Goal: Information Seeking & Learning: Learn about a topic

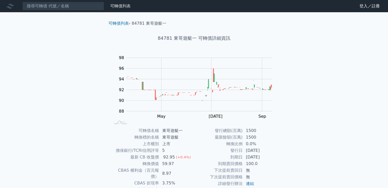
scroll to position [48, 0]
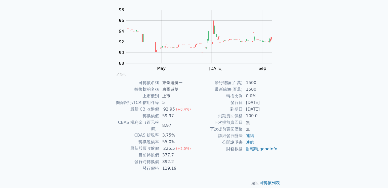
click at [166, 117] on td "59.97" at bounding box center [176, 116] width 35 height 7
click at [164, 139] on td "55.0%" at bounding box center [176, 142] width 35 height 7
click at [182, 139] on td "55.0%" at bounding box center [176, 142] width 35 height 7
drag, startPoint x: 165, startPoint y: 149, endPoint x: 173, endPoint y: 149, distance: 7.4
click at [172, 152] on td "377.7" at bounding box center [176, 155] width 35 height 7
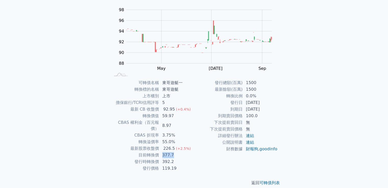
click at [177, 152] on td "377.7" at bounding box center [176, 155] width 35 height 7
drag, startPoint x: 163, startPoint y: 150, endPoint x: 173, endPoint y: 149, distance: 9.7
click at [173, 152] on td "377.7" at bounding box center [176, 155] width 35 height 7
drag, startPoint x: 138, startPoint y: 137, endPoint x: 175, endPoint y: 134, distance: 36.4
click at [175, 139] on tr "轉換溢價率 55.0%" at bounding box center [153, 142] width 84 height 7
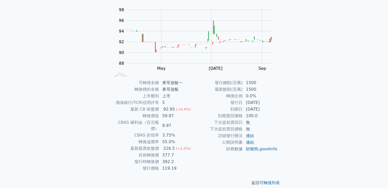
click at [191, 132] on td "3.75%" at bounding box center [176, 135] width 35 height 7
drag, startPoint x: 163, startPoint y: 156, endPoint x: 174, endPoint y: 156, distance: 11.0
click at [174, 159] on td "392.2" at bounding box center [176, 162] width 35 height 7
click at [162, 152] on td "377.7" at bounding box center [176, 155] width 35 height 7
drag, startPoint x: 162, startPoint y: 150, endPoint x: 173, endPoint y: 149, distance: 10.7
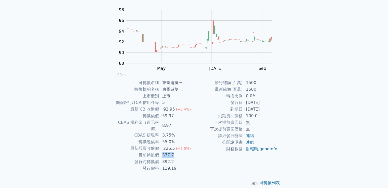
click at [173, 152] on td "377.7" at bounding box center [176, 155] width 35 height 7
drag, startPoint x: 247, startPoint y: 118, endPoint x: 259, endPoint y: 117, distance: 12.8
click at [259, 117] on td "100.0" at bounding box center [260, 116] width 35 height 7
copy td "100.0"
drag, startPoint x: 161, startPoint y: 110, endPoint x: 174, endPoint y: 109, distance: 12.3
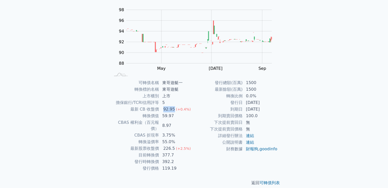
click at [174, 109] on td "92.95 (+0.4%)" at bounding box center [176, 109] width 35 height 7
click at [174, 117] on td "59.97" at bounding box center [176, 116] width 35 height 7
drag, startPoint x: 160, startPoint y: 116, endPoint x: 175, endPoint y: 116, distance: 15.1
click at [175, 116] on td "59.97" at bounding box center [176, 116] width 35 height 7
click at [165, 121] on td "8.97" at bounding box center [176, 125] width 35 height 13
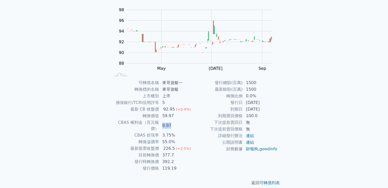
drag, startPoint x: 160, startPoint y: 122, endPoint x: 171, endPoint y: 122, distance: 10.7
click at [171, 122] on td "8.97" at bounding box center [176, 125] width 35 height 13
click at [173, 122] on td "8.97" at bounding box center [176, 125] width 35 height 13
drag, startPoint x: 162, startPoint y: 128, endPoint x: 169, endPoint y: 128, distance: 6.9
click at [169, 132] on td "3.75%" at bounding box center [176, 135] width 35 height 7
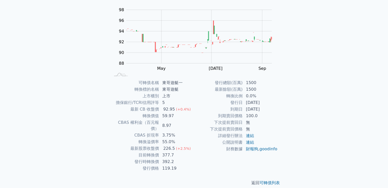
click at [172, 132] on td "3.75%" at bounding box center [176, 135] width 35 height 7
drag, startPoint x: 149, startPoint y: 130, endPoint x: 157, endPoint y: 128, distance: 8.6
click at [157, 132] on td "CBAS 折現率" at bounding box center [135, 135] width 49 height 7
click at [166, 132] on td "3.75%" at bounding box center [176, 135] width 35 height 7
drag, startPoint x: 162, startPoint y: 130, endPoint x: 169, endPoint y: 130, distance: 7.7
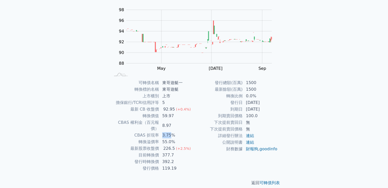
click at [169, 132] on td "3.75%" at bounding box center [176, 135] width 35 height 7
click at [165, 123] on td "8.97" at bounding box center [176, 125] width 35 height 13
click at [185, 122] on td "8.97" at bounding box center [176, 125] width 35 height 13
drag, startPoint x: 163, startPoint y: 108, endPoint x: 174, endPoint y: 107, distance: 10.8
click at [174, 107] on div "92.95" at bounding box center [169, 109] width 14 height 6
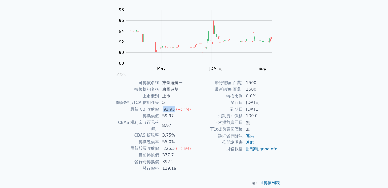
copy div "92.95"
click at [190, 121] on td "8.97" at bounding box center [176, 125] width 35 height 13
click at [190, 120] on td "8.97" at bounding box center [176, 125] width 35 height 13
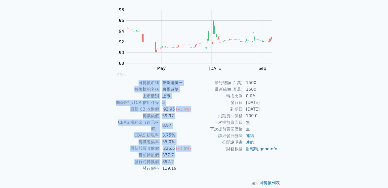
drag, startPoint x: 133, startPoint y: 82, endPoint x: 183, endPoint y: 158, distance: 90.8
click at [183, 158] on tbody "可轉債名稱 東哥遊艇一 轉換標的名稱 東哥遊艇 上市櫃別 上市 擔保銀行/TCRI信用評等 5 最新 CB 收盤價 92.95 (+0.4%) 轉換價值 59…" at bounding box center [153, 126] width 84 height 92
click at [193, 139] on td "55.0%" at bounding box center [176, 142] width 35 height 7
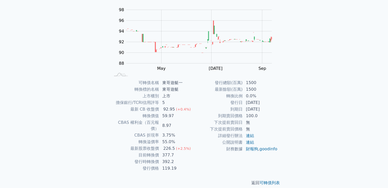
click at [200, 134] on td "詳細發行辦法" at bounding box center [218, 136] width 49 height 7
click at [250, 142] on link "連結" at bounding box center [250, 142] width 8 height 5
click at [56, 134] on div "可轉債列表 財務數據 可轉債列表 財務數據 登入／註冊 登入／註冊 可轉債列表 › 84781 東哥遊艇一 84781 東哥遊艇一 可轉債詳細資訊 Zoom …" at bounding box center [194, 73] width 388 height 242
drag, startPoint x: 161, startPoint y: 163, endPoint x: 175, endPoint y: 161, distance: 14.1
click at [175, 165] on td "119.19" at bounding box center [176, 168] width 35 height 7
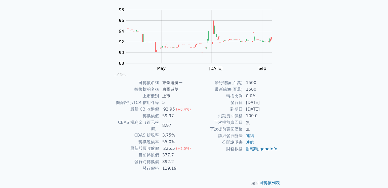
click at [51, 115] on div "可轉債列表 財務數據 可轉債列表 財務數據 登入／註冊 登入／註冊 可轉債列表 › 84781 東哥遊艇一 84781 東哥遊艇一 可轉債詳細資訊 Zoom …" at bounding box center [194, 73] width 388 height 242
click at [58, 116] on div "可轉債列表 財務數據 可轉債列表 財務數據 登入／註冊 登入／註冊 可轉債列表 › 84781 東哥遊艇一 84781 東哥遊艇一 可轉債詳細資訊 Zoom …" at bounding box center [194, 73] width 388 height 242
click at [320, 52] on div "可轉債列表 財務數據 可轉債列表 財務數據 登入／註冊 登入／註冊 可轉債列表 › 84781 東哥遊艇一 84781 東哥遊艇一 可轉債詳細資訊 Zoom …" at bounding box center [194, 73] width 388 height 242
